Goal: Transaction & Acquisition: Obtain resource

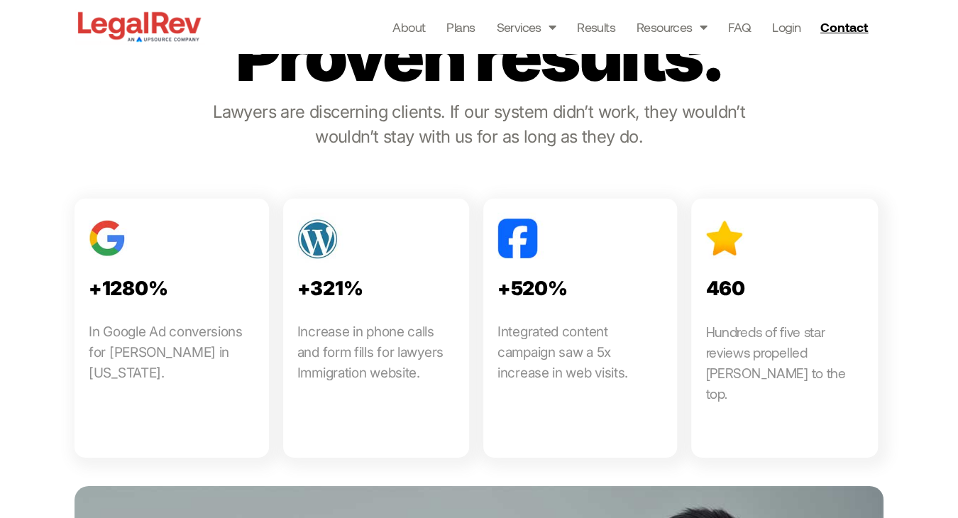
scroll to position [1805, 0]
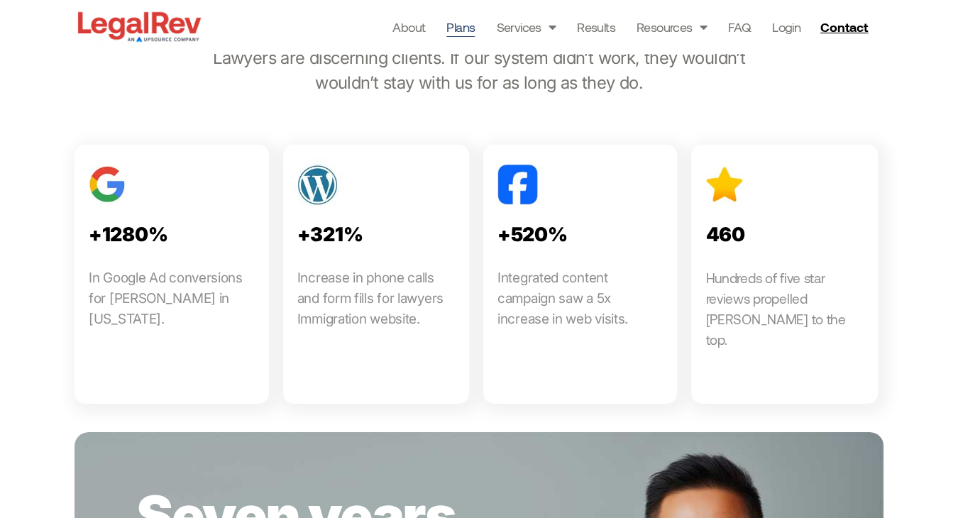
click at [471, 29] on link "Plans" at bounding box center [460, 27] width 28 height 20
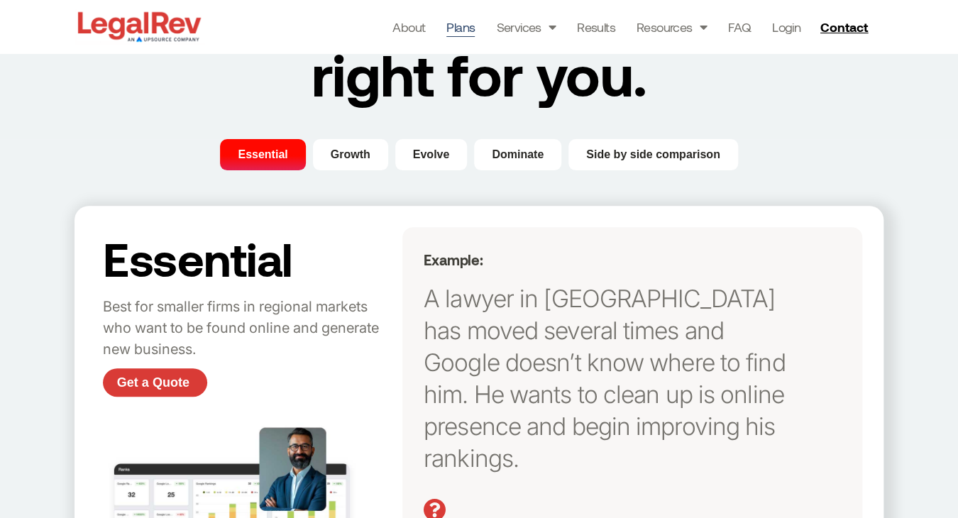
scroll to position [241, 0]
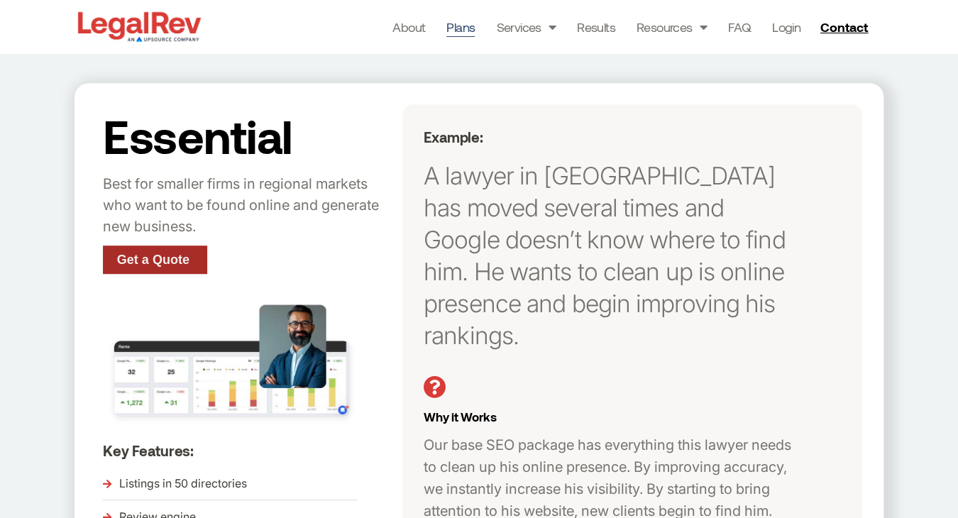
click at [155, 258] on span "Get a Quote" at bounding box center [153, 259] width 72 height 13
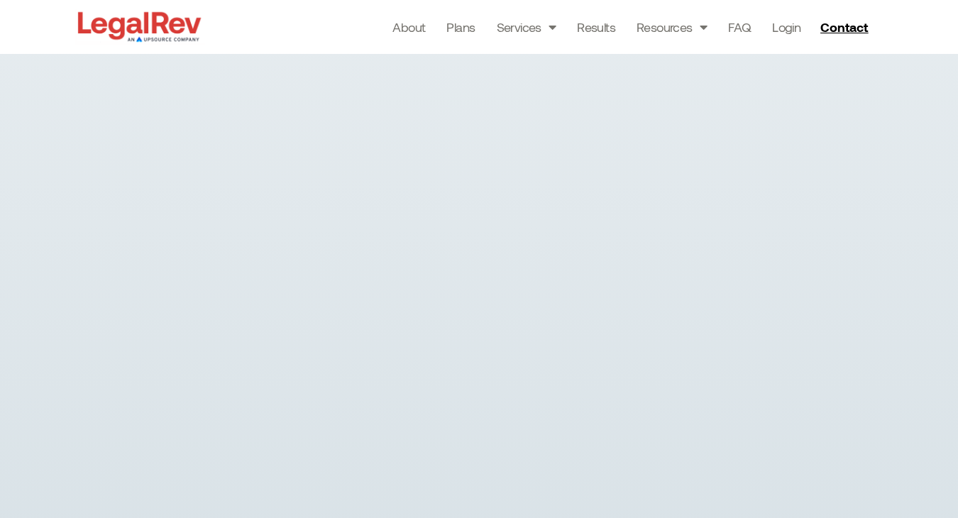
scroll to position [148, 0]
